Goal: Entertainment & Leisure: Browse casually

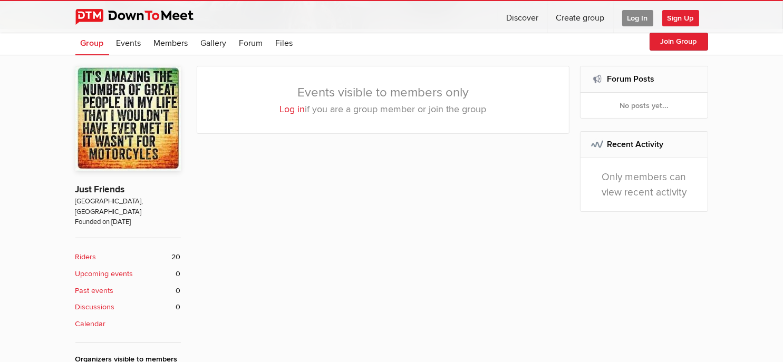
scroll to position [176, 0]
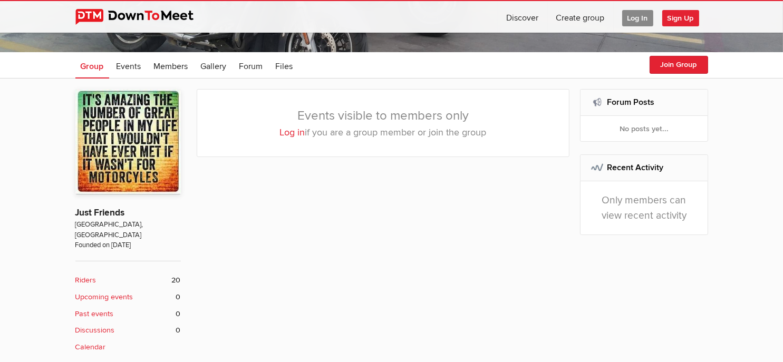
click at [630, 15] on span "Log In" at bounding box center [637, 18] width 31 height 16
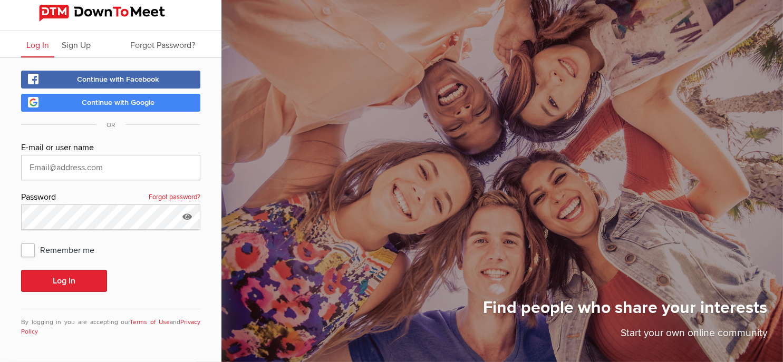
scroll to position [1, 0]
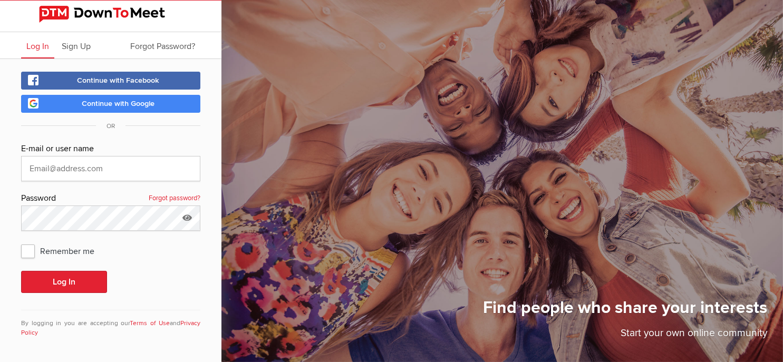
type input "[EMAIL_ADDRESS][DOMAIN_NAME]"
click at [79, 279] on button "Log In" at bounding box center [64, 282] width 86 height 22
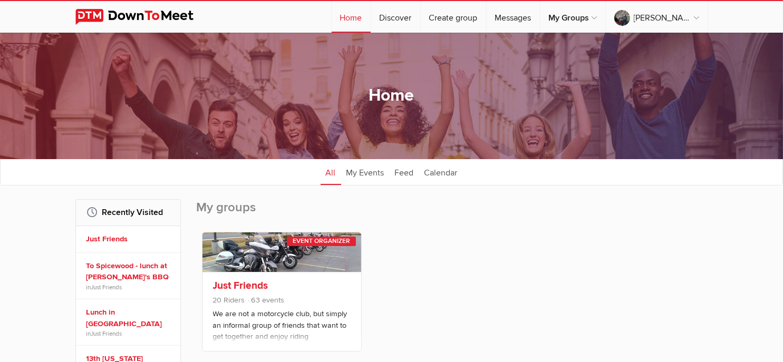
click at [306, 297] on span "20 Riders 63 events" at bounding box center [282, 302] width 138 height 14
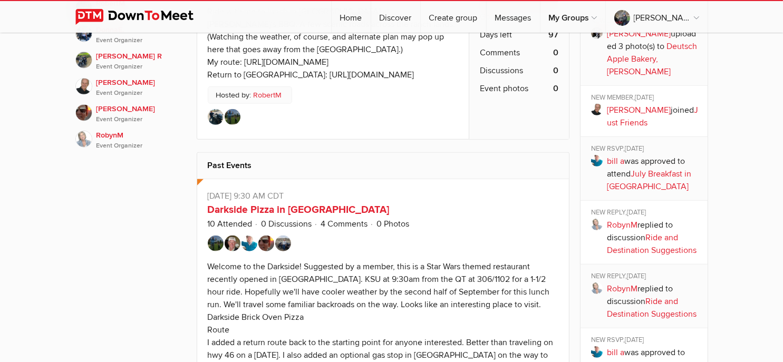
scroll to position [843, 0]
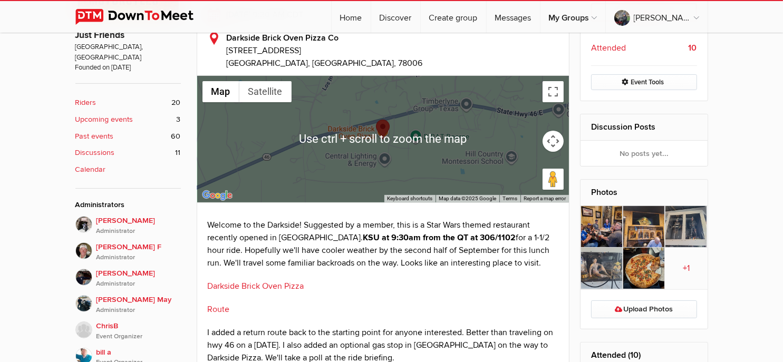
scroll to position [369, 0]
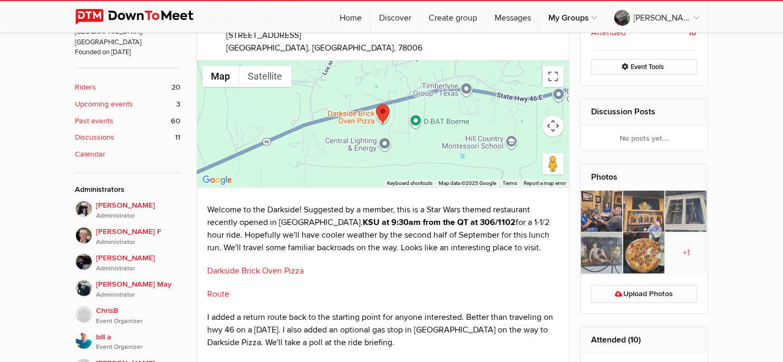
click at [596, 219] on img at bounding box center [601, 212] width 42 height 42
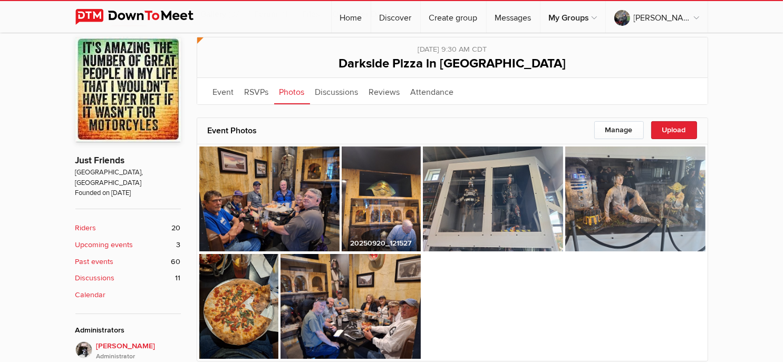
click at [376, 204] on img at bounding box center [381, 199] width 79 height 105
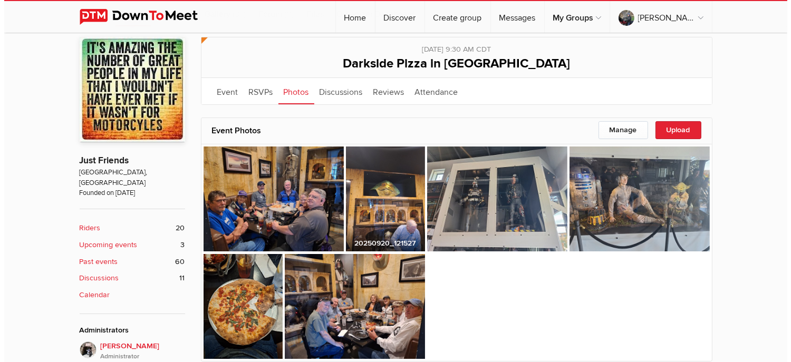
scroll to position [230, 0]
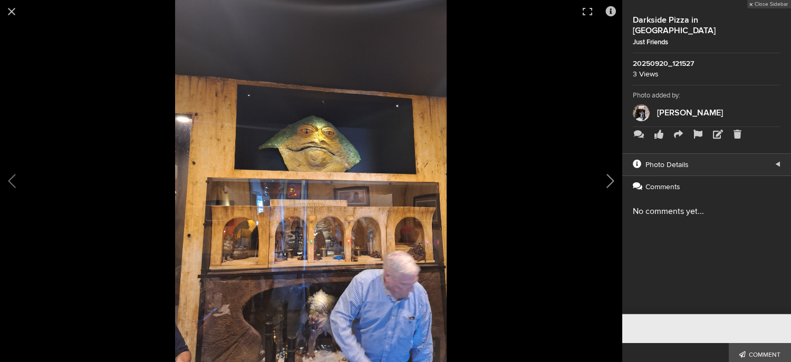
click at [609, 176] on button at bounding box center [595, 180] width 53 height 217
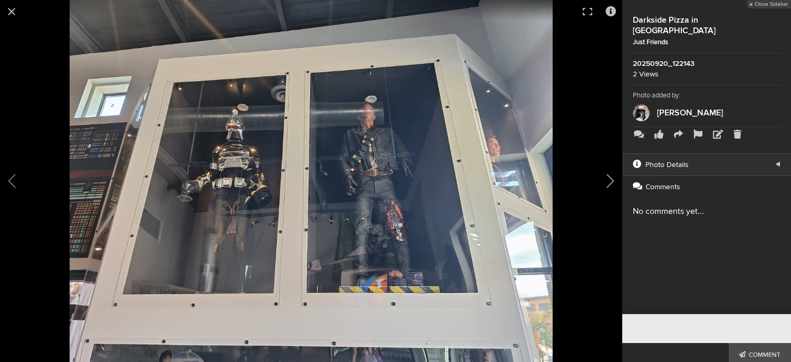
click at [611, 180] on button at bounding box center [595, 180] width 53 height 217
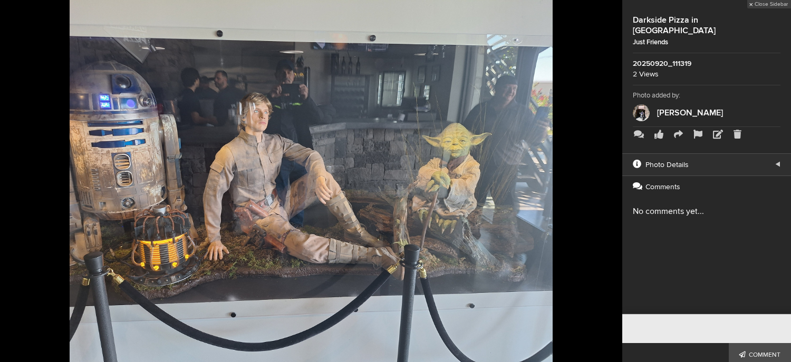
click at [611, 180] on button at bounding box center [595, 180] width 53 height 217
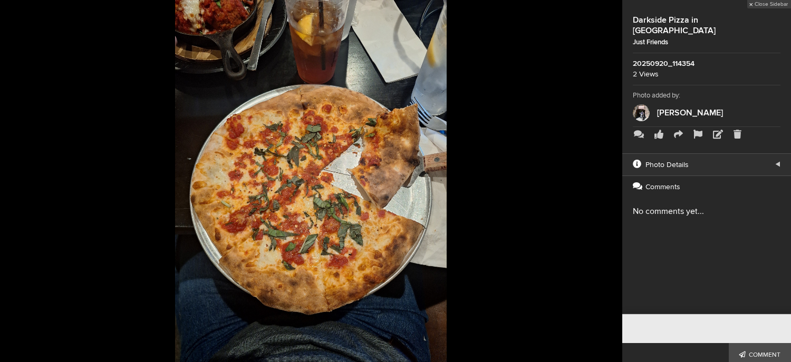
click at [608, 181] on button at bounding box center [595, 180] width 53 height 217
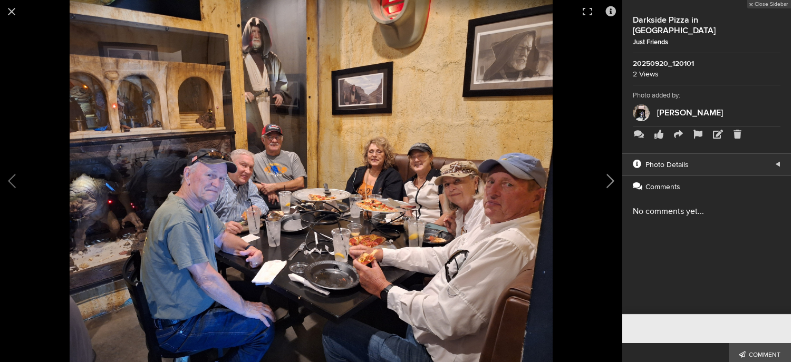
click at [609, 179] on button at bounding box center [595, 180] width 53 height 217
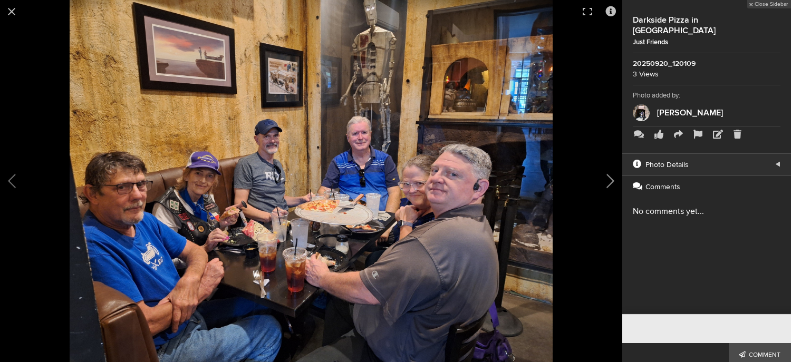
click at [609, 179] on button at bounding box center [595, 180] width 53 height 217
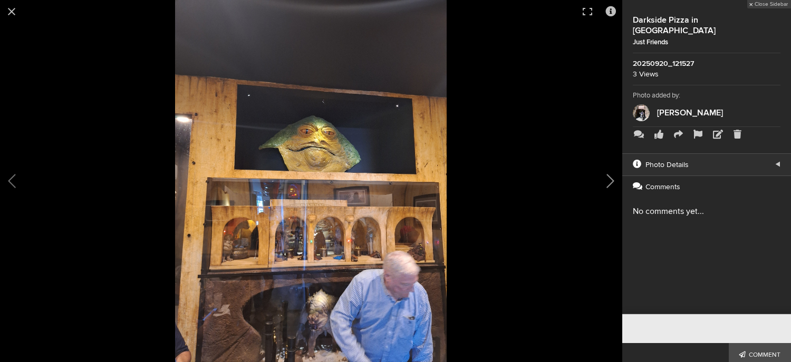
click at [609, 179] on button at bounding box center [595, 180] width 53 height 217
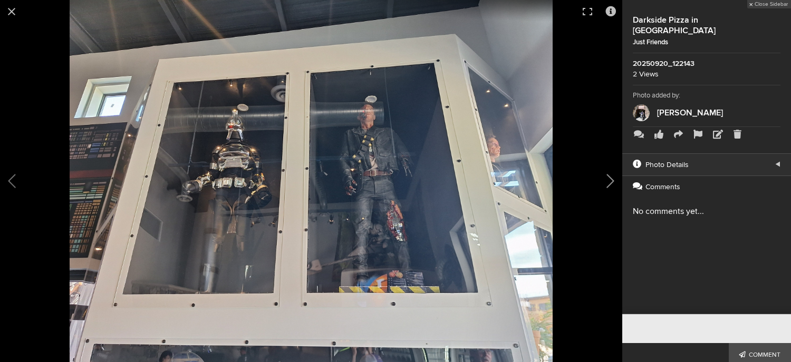
click at [609, 179] on button at bounding box center [595, 180] width 53 height 217
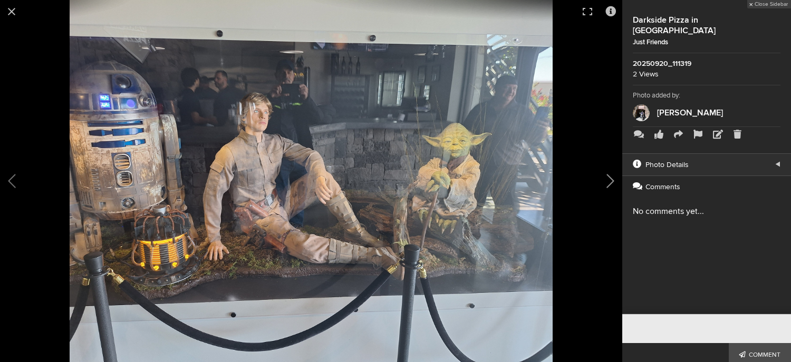
click at [609, 179] on button at bounding box center [595, 180] width 53 height 217
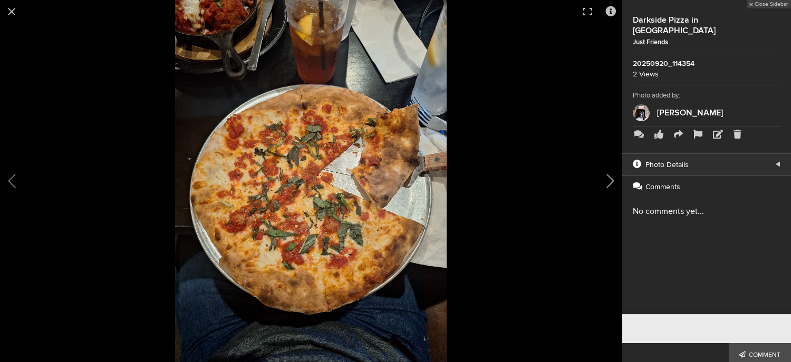
click at [609, 179] on button at bounding box center [595, 180] width 53 height 217
